Goal: Task Accomplishment & Management: Use online tool/utility

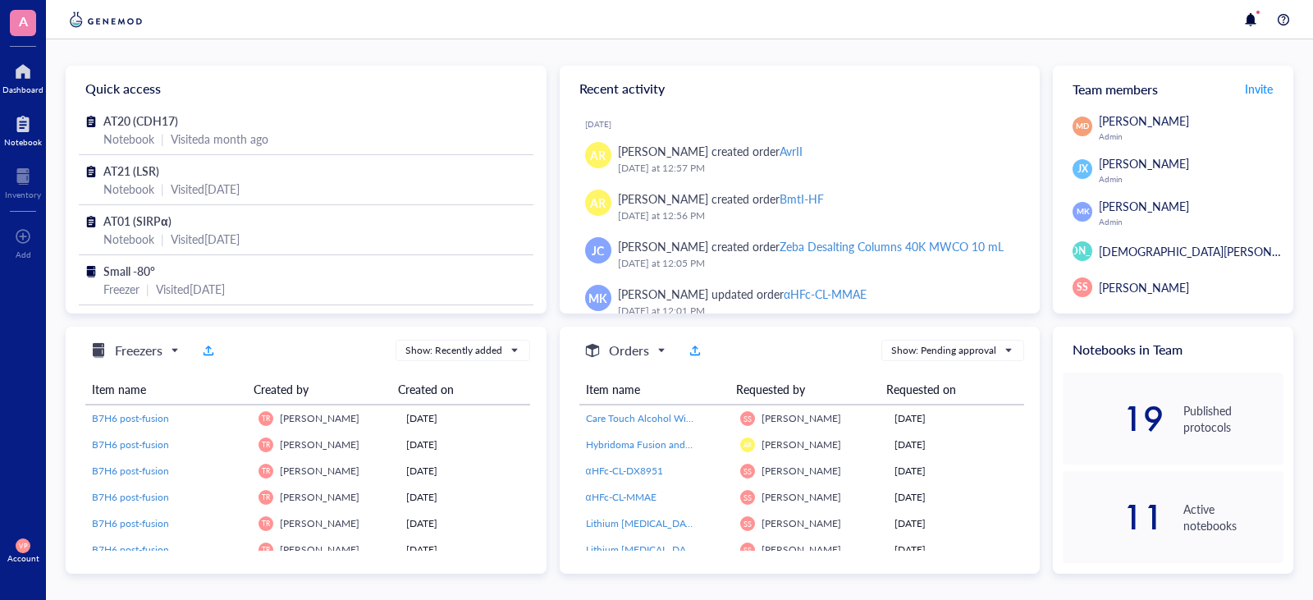
click at [20, 130] on div at bounding box center [23, 124] width 38 height 26
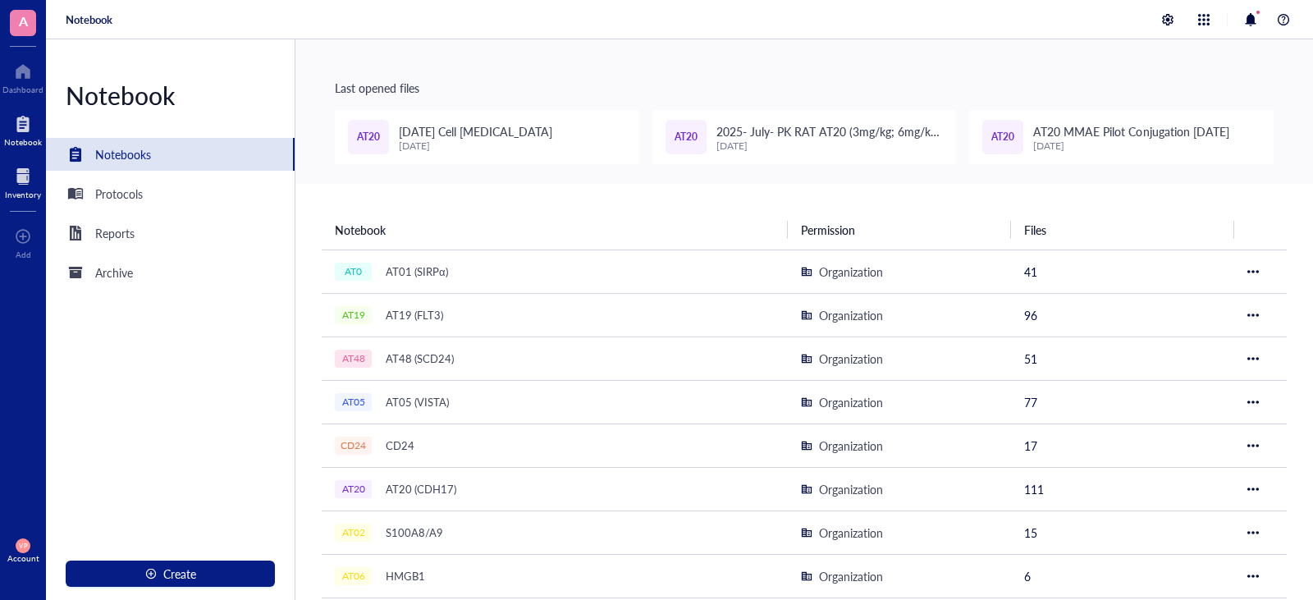
click at [12, 186] on div at bounding box center [23, 176] width 36 height 26
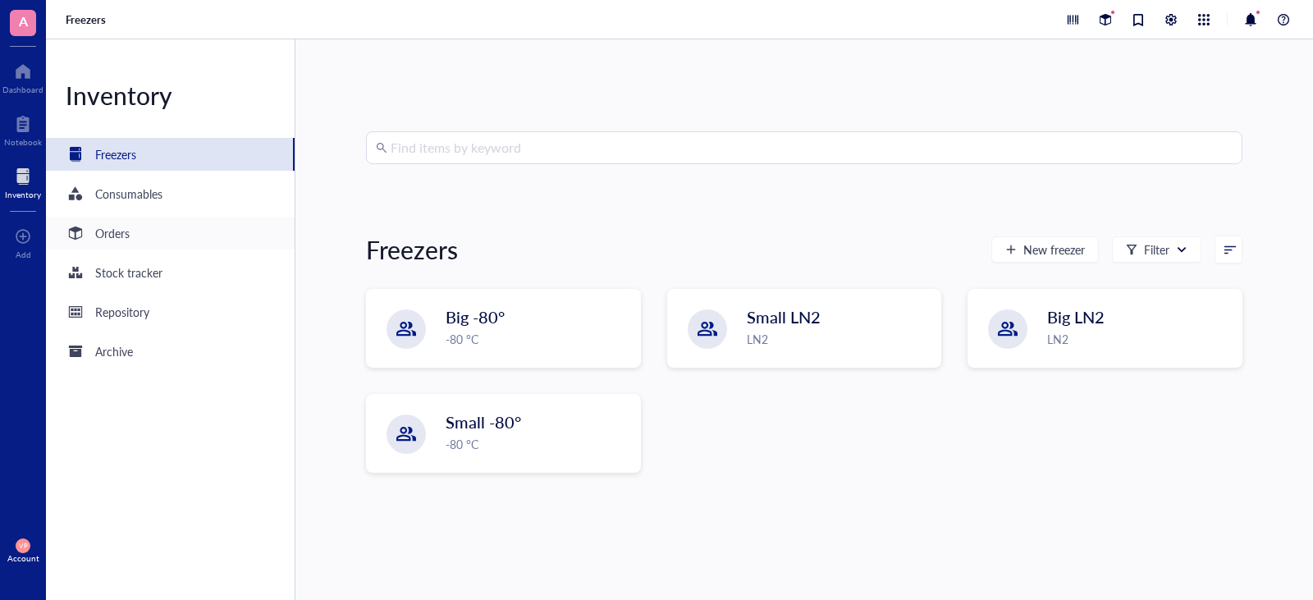
click at [111, 233] on div "Orders" at bounding box center [112, 233] width 34 height 18
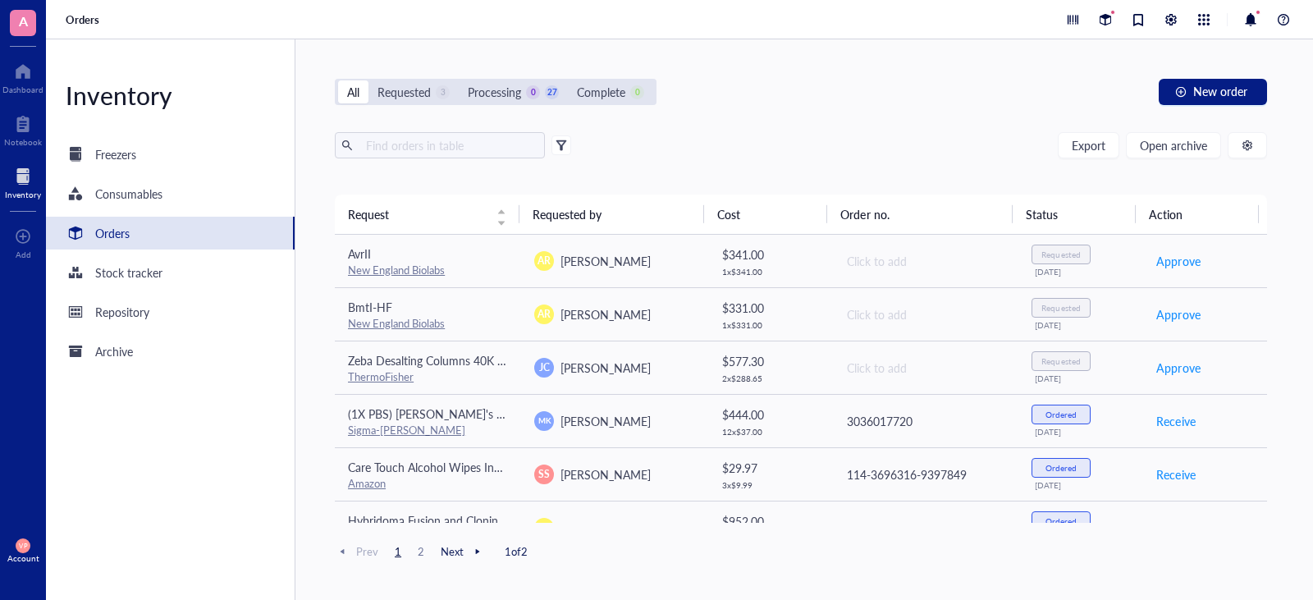
click at [397, 160] on div "Export Open archive Requester Requested on Source / Vendor Last updated" at bounding box center [801, 163] width 932 height 62
click at [412, 149] on input "text" at bounding box center [448, 145] width 179 height 25
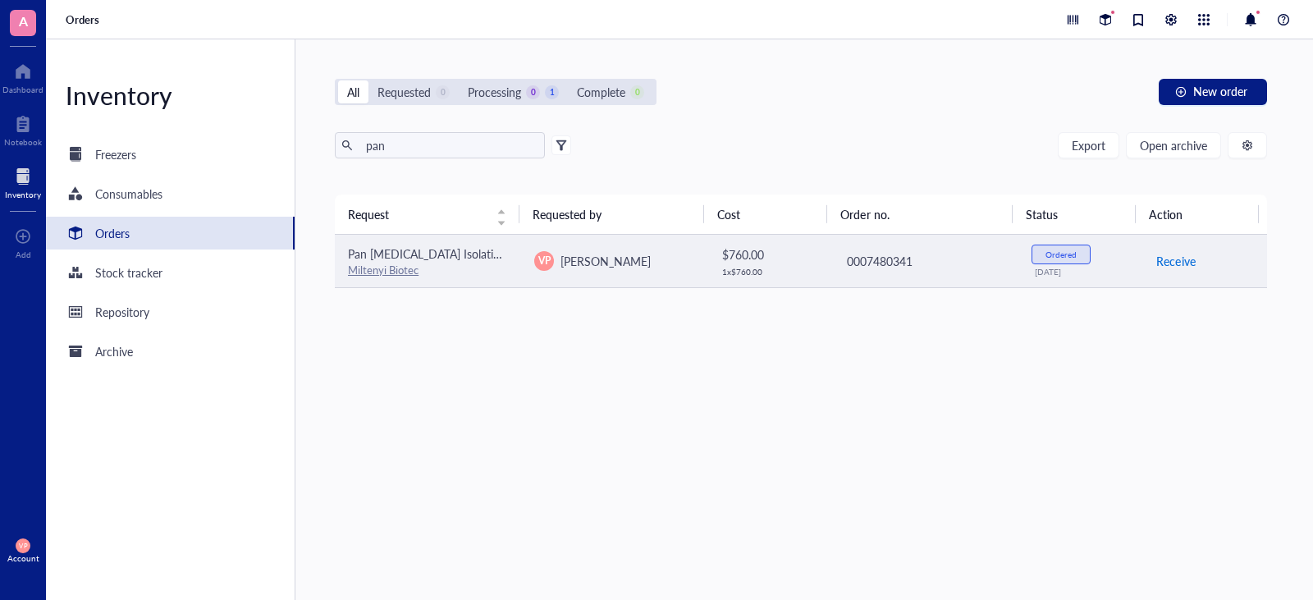
click at [1166, 259] on span "Receive" at bounding box center [1175, 261] width 39 height 18
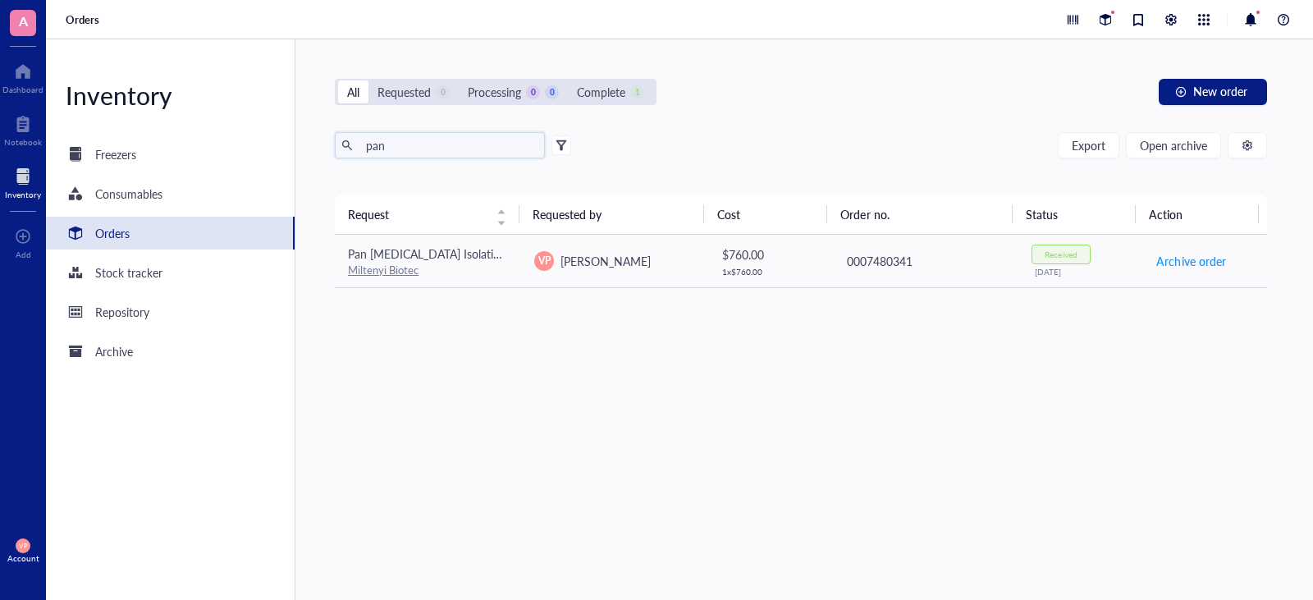
click at [450, 153] on input "pan" at bounding box center [448, 145] width 179 height 25
type input "p"
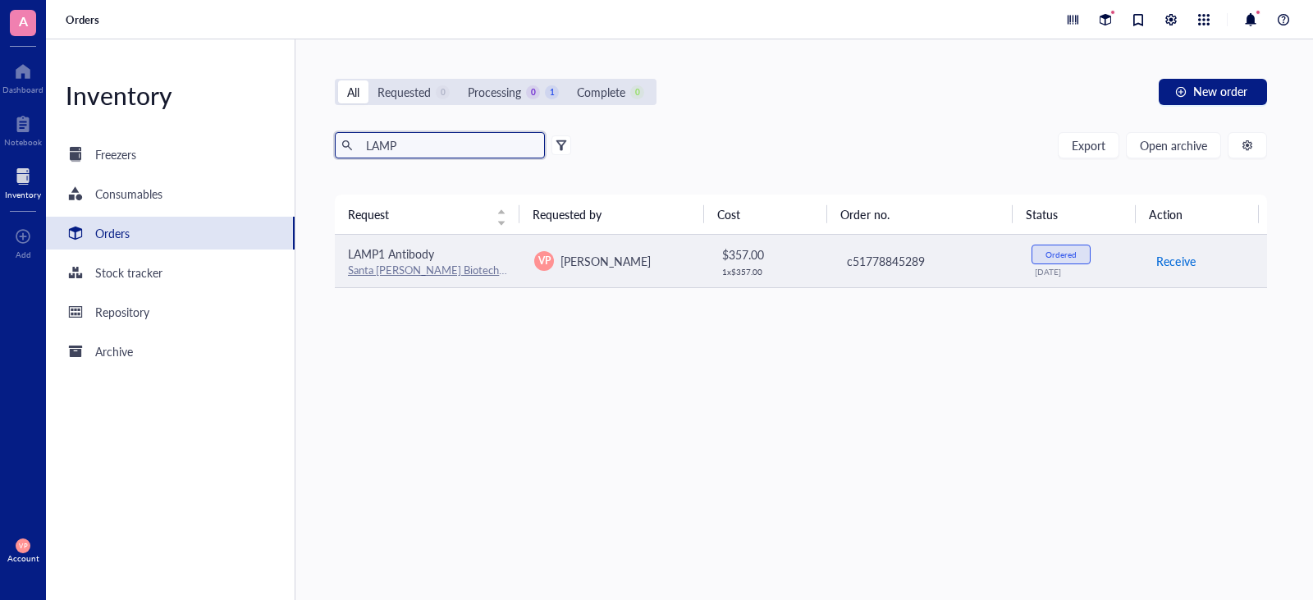
click at [1160, 261] on span "Receive" at bounding box center [1175, 261] width 39 height 18
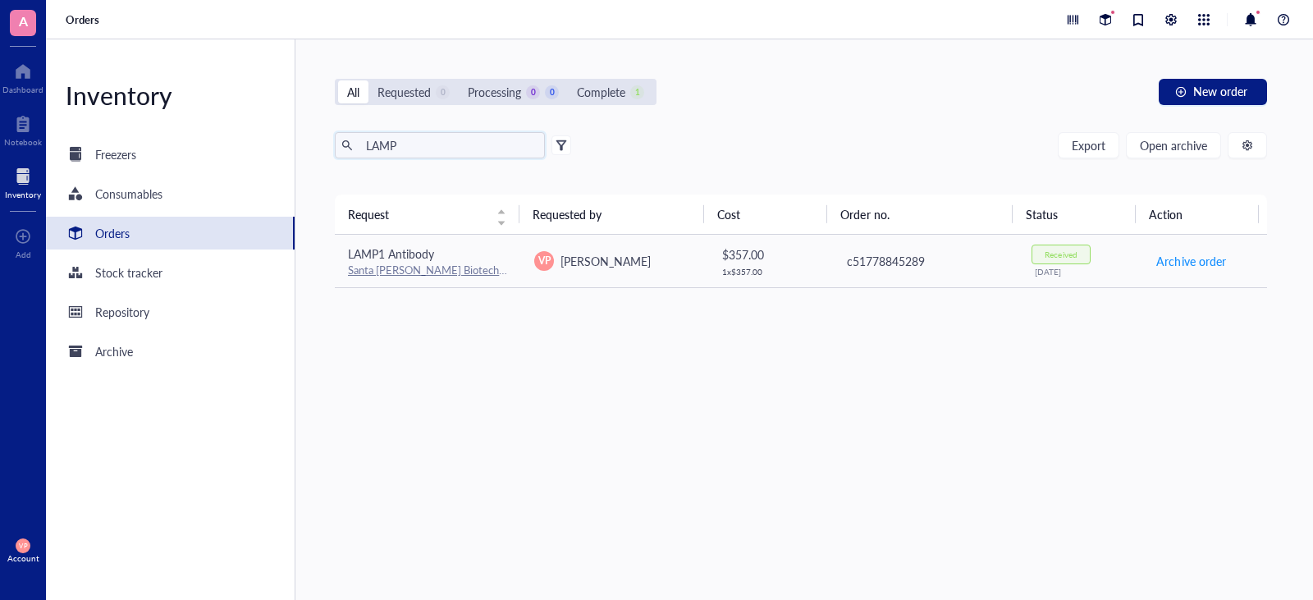
click at [403, 149] on input "LAMP" at bounding box center [448, 145] width 179 height 25
type input "L"
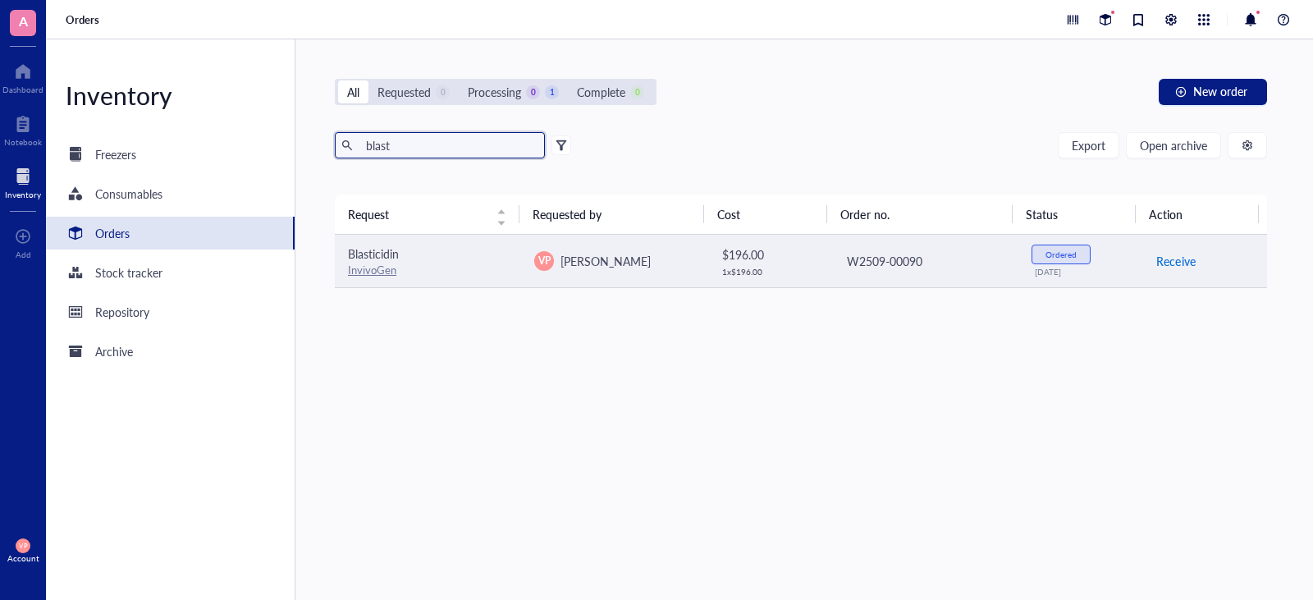
click at [1179, 266] on span "Receive" at bounding box center [1175, 261] width 39 height 18
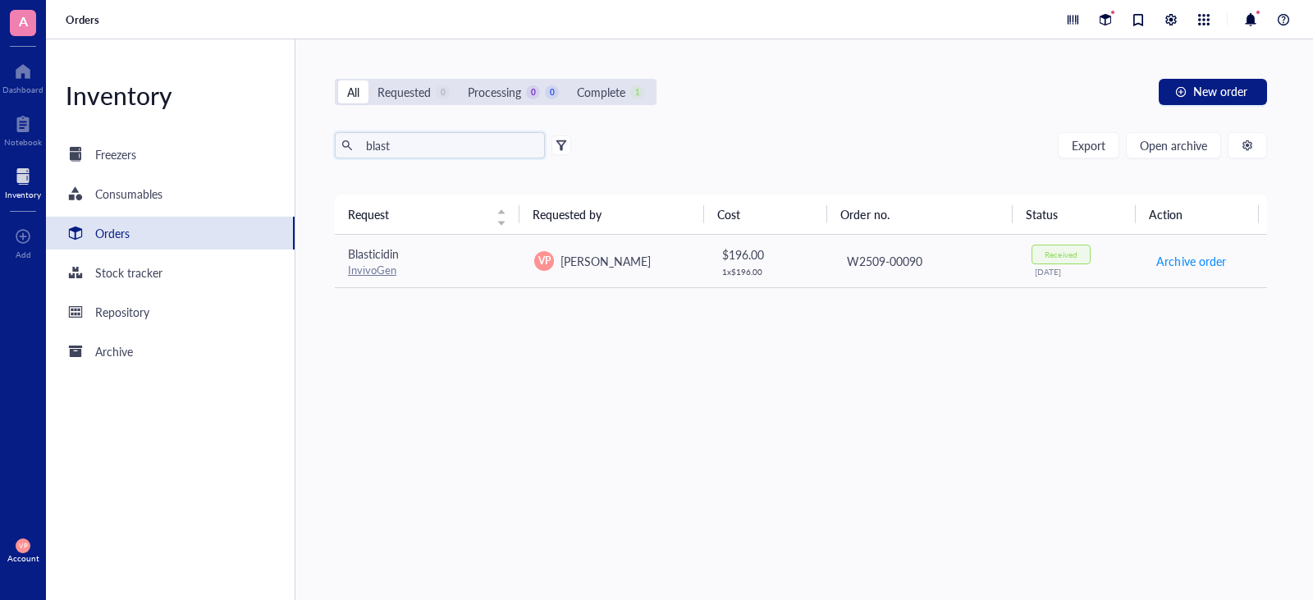
click at [403, 138] on input "blast" at bounding box center [448, 145] width 179 height 25
type input "b"
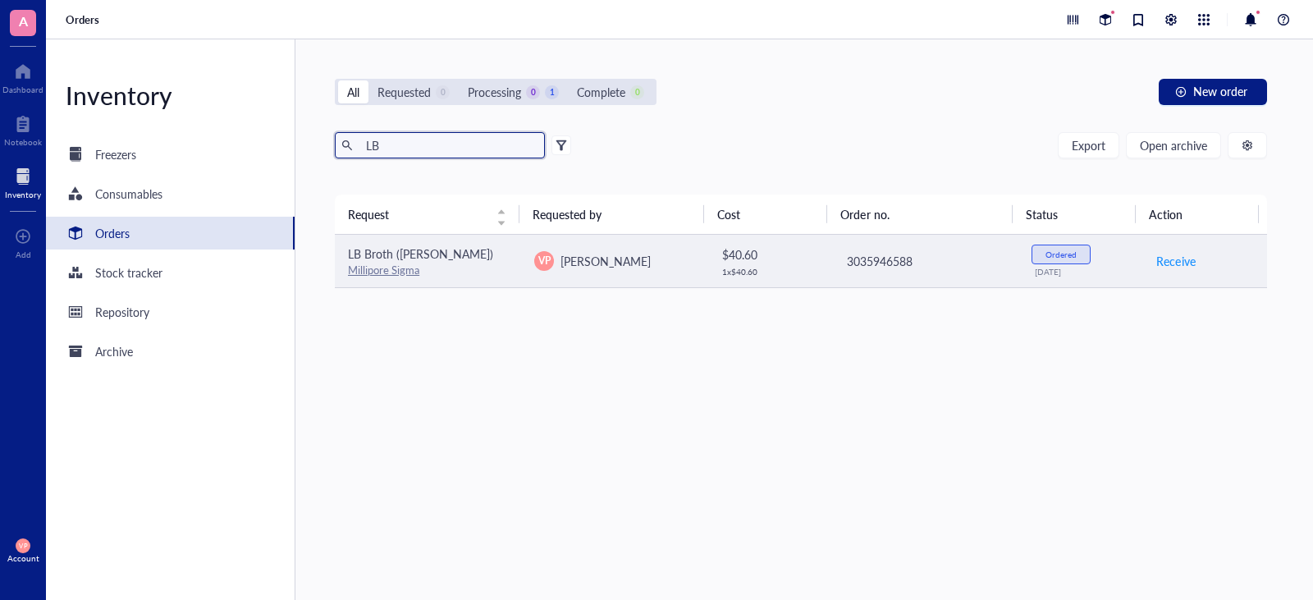
type input "LB"
click at [380, 261] on span "LB Broth ([PERSON_NAME])" at bounding box center [420, 253] width 145 height 16
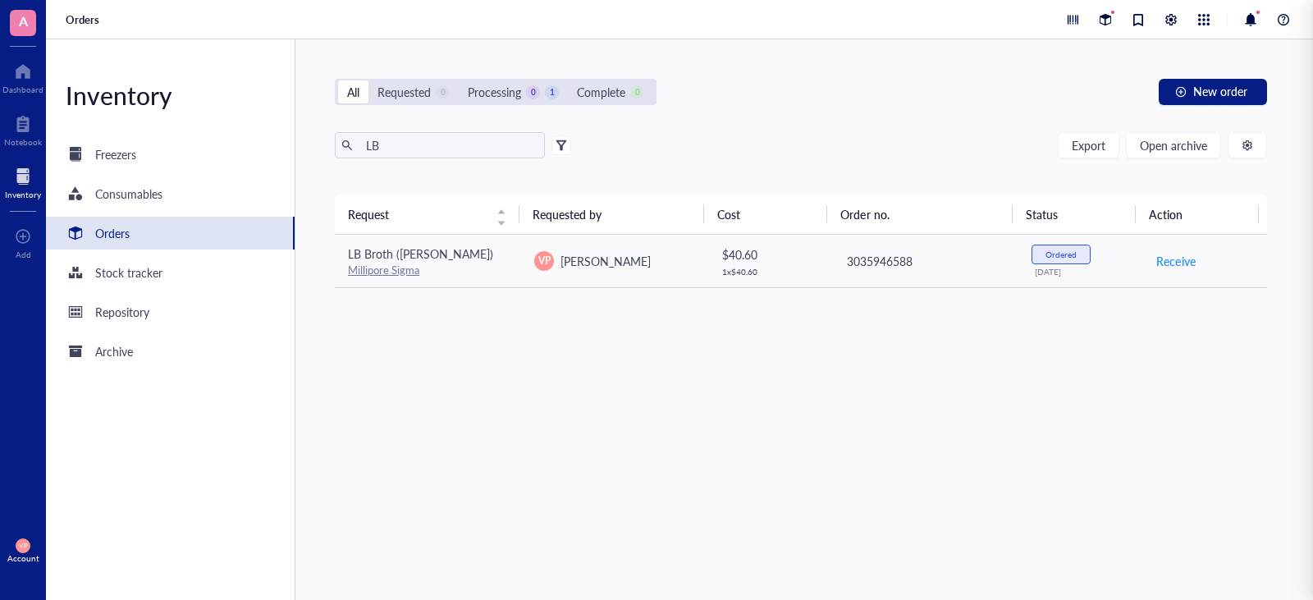
click at [753, 346] on div "Request Requested by Cost Order no. Status Action LB Broth (Lennox) Millipore S…" at bounding box center [801, 357] width 932 height 327
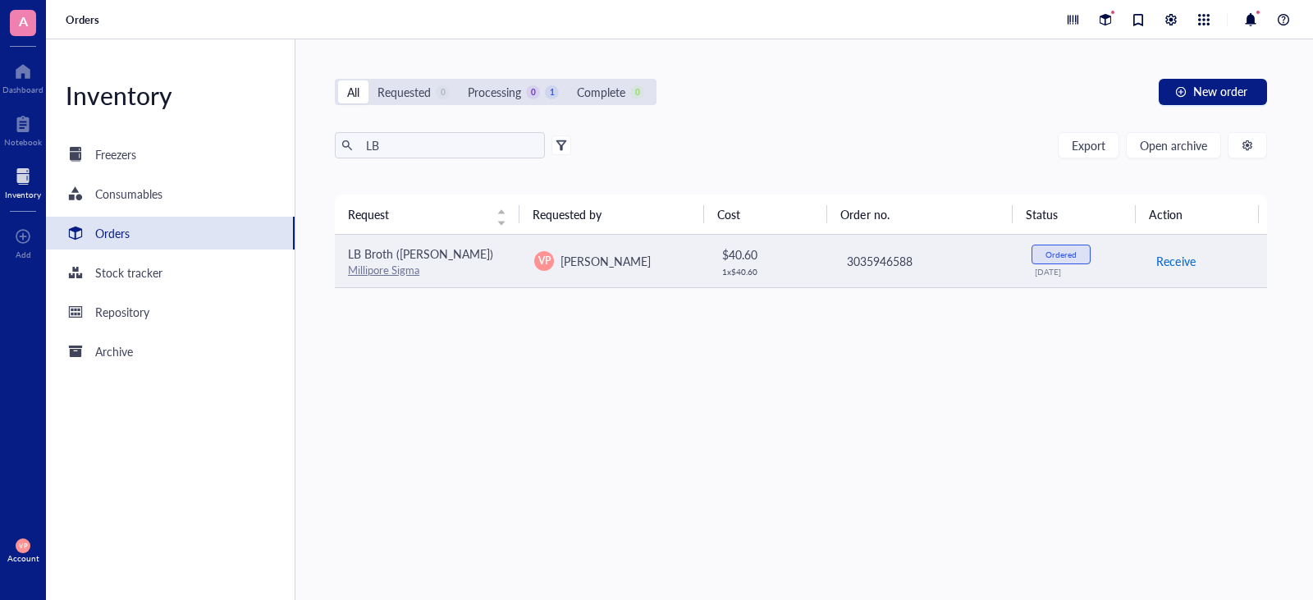
click at [1156, 265] on span "Receive" at bounding box center [1175, 261] width 39 height 18
